Goal: Task Accomplishment & Management: Manage account settings

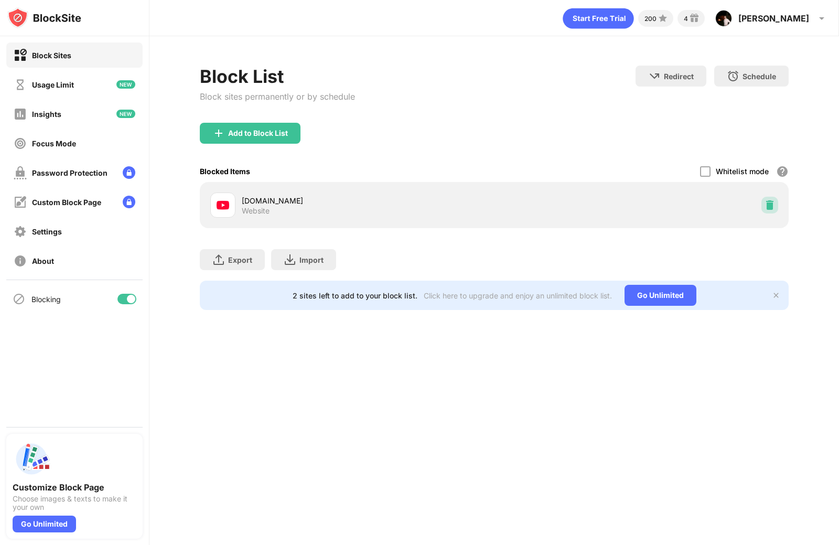
click at [769, 205] on img at bounding box center [770, 205] width 10 height 10
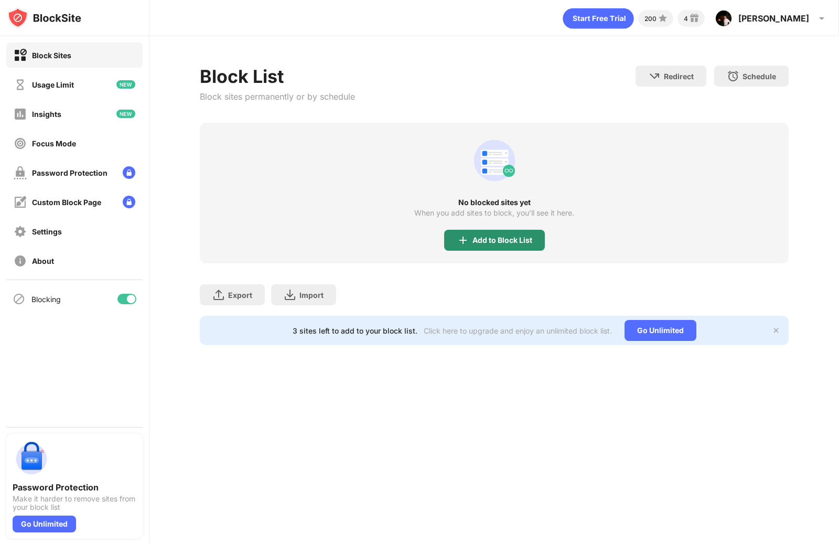
click at [486, 240] on div "Add to Block List" at bounding box center [503, 240] width 60 height 8
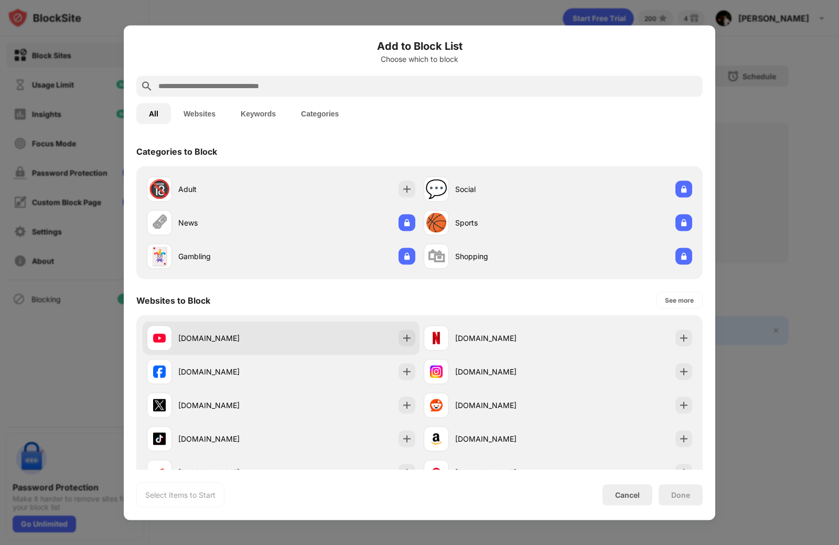
drag, startPoint x: 192, startPoint y: 344, endPoint x: 232, endPoint y: 350, distance: 40.3
click at [193, 344] on div "[DOMAIN_NAME]" at bounding box center [214, 337] width 134 height 25
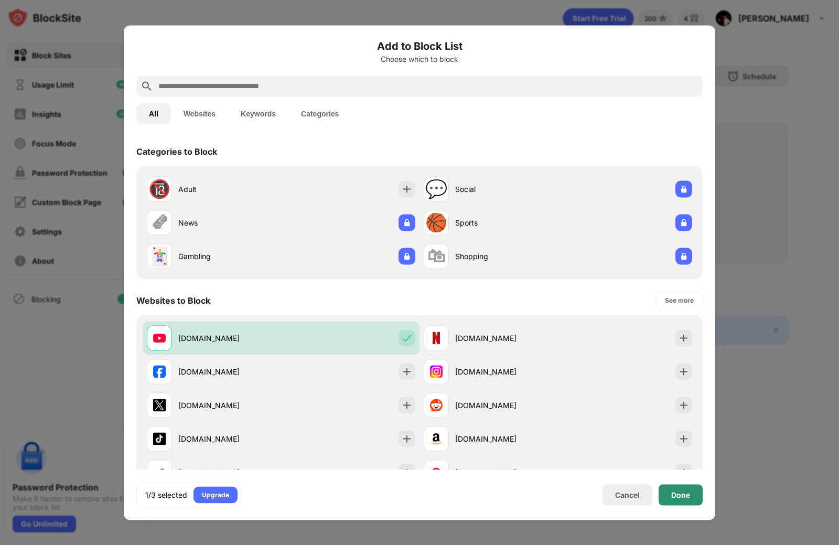
click at [672, 497] on div "Done" at bounding box center [680, 494] width 19 height 8
